Goal: Navigation & Orientation: Find specific page/section

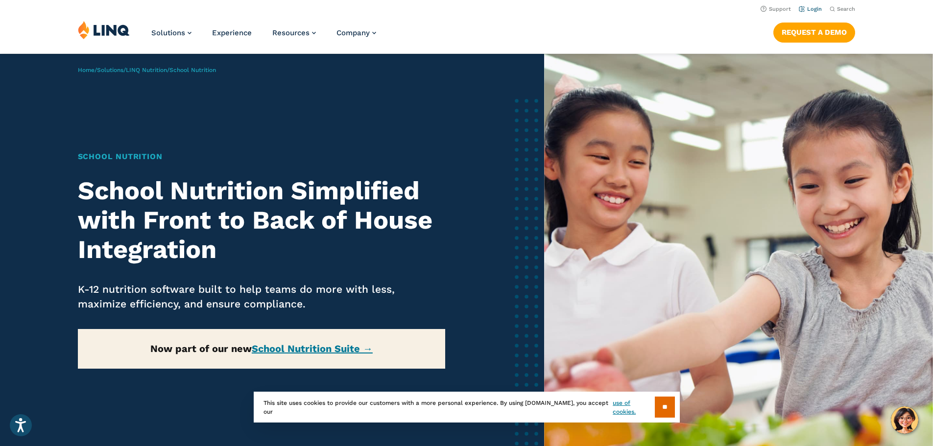
click at [809, 7] on link "Login" at bounding box center [810, 9] width 23 height 6
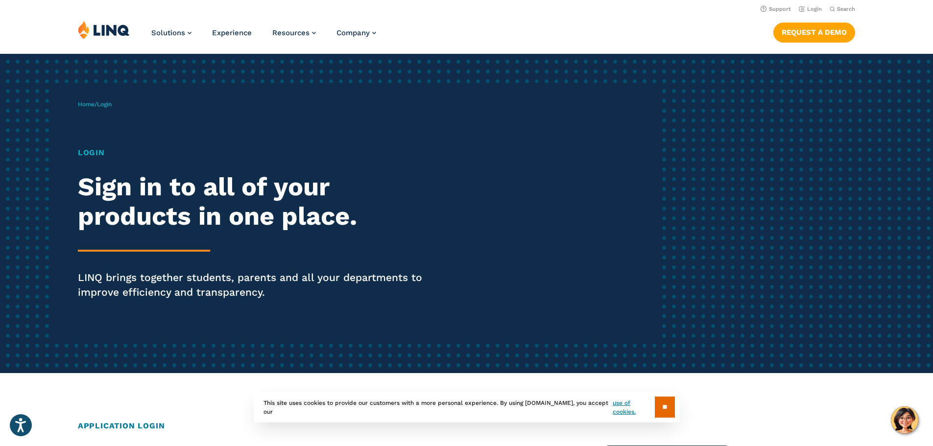
click at [87, 152] on h1 "Login" at bounding box center [257, 153] width 359 height 12
click at [129, 141] on div "Home / Login Login Sign in to all of your products in one place. LINQ brings to…" at bounding box center [369, 213] width 583 height 251
click at [114, 126] on div "Home / Login Login Sign in to all of your products in one place. LINQ brings to…" at bounding box center [369, 213] width 583 height 251
click at [111, 255] on div "Login Sign in to all of your products in one place. LINQ brings together studen…" at bounding box center [257, 237] width 359 height 180
click at [116, 279] on p "LINQ brings together students, parents and all your departments to improve effi…" at bounding box center [257, 284] width 359 height 29
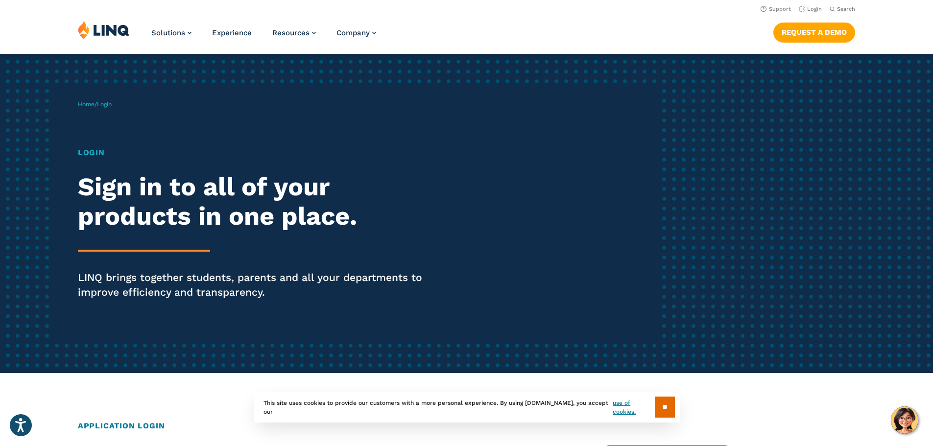
click at [104, 221] on h2 "Sign in to all of your products in one place." at bounding box center [257, 201] width 359 height 59
click at [89, 151] on h1 "Login" at bounding box center [257, 153] width 359 height 12
click at [807, 10] on link "Login" at bounding box center [810, 9] width 23 height 6
click at [231, 215] on h2 "Sign in to all of your products in one place." at bounding box center [257, 201] width 359 height 59
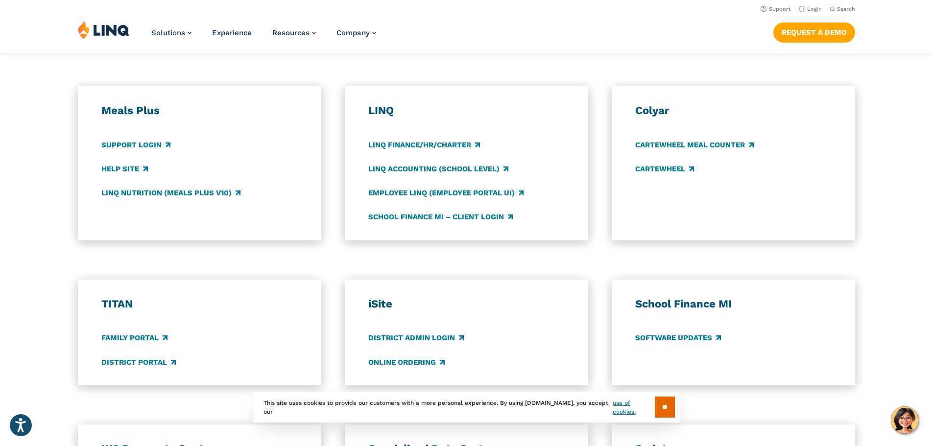
scroll to position [490, 0]
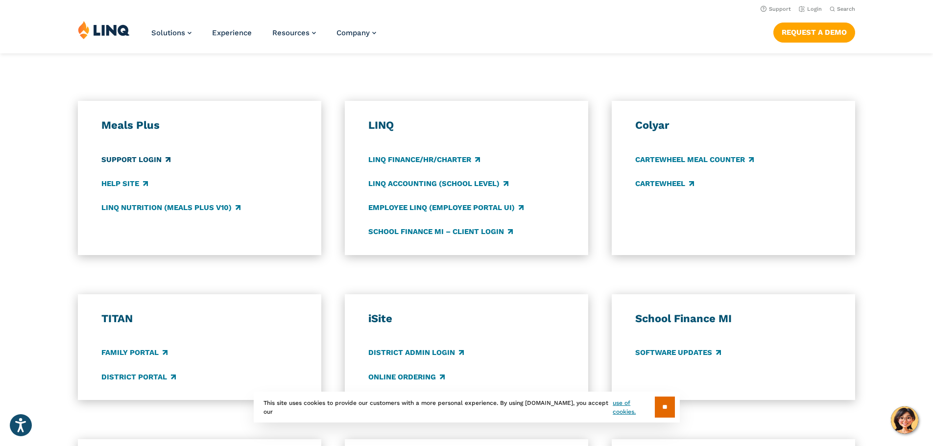
click at [125, 160] on link "Support Login" at bounding box center [135, 159] width 69 height 11
